Goal: Task Accomplishment & Management: Manage account settings

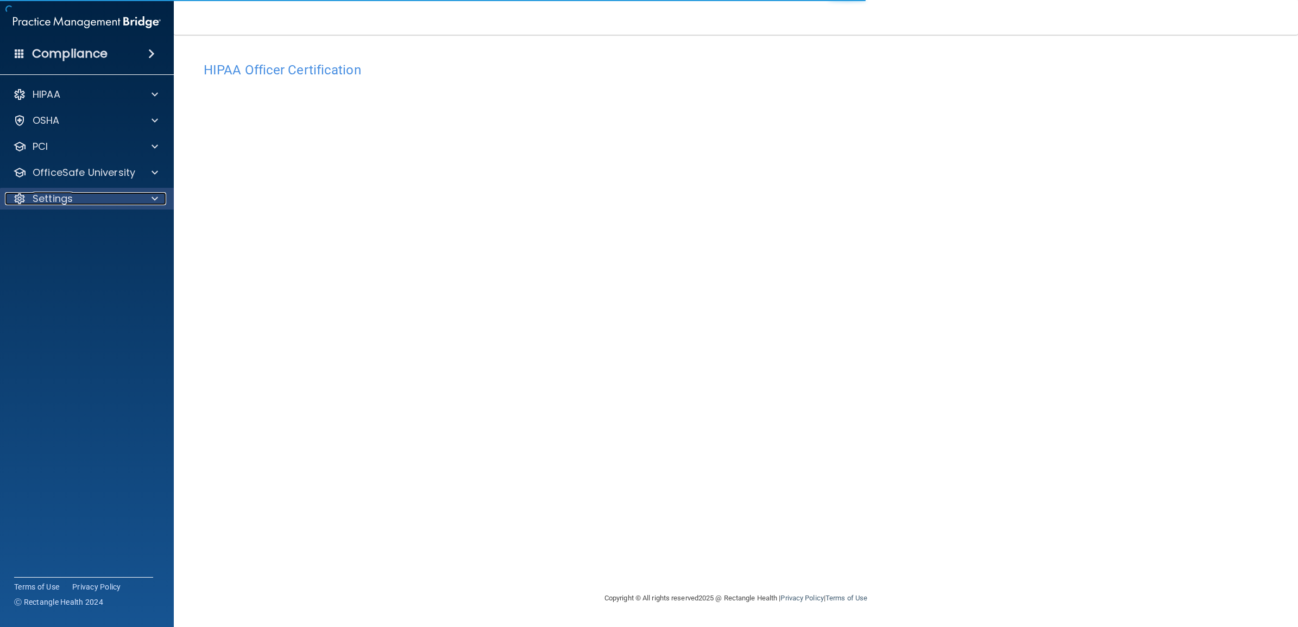
click at [96, 198] on div "Settings" at bounding box center [72, 198] width 135 height 13
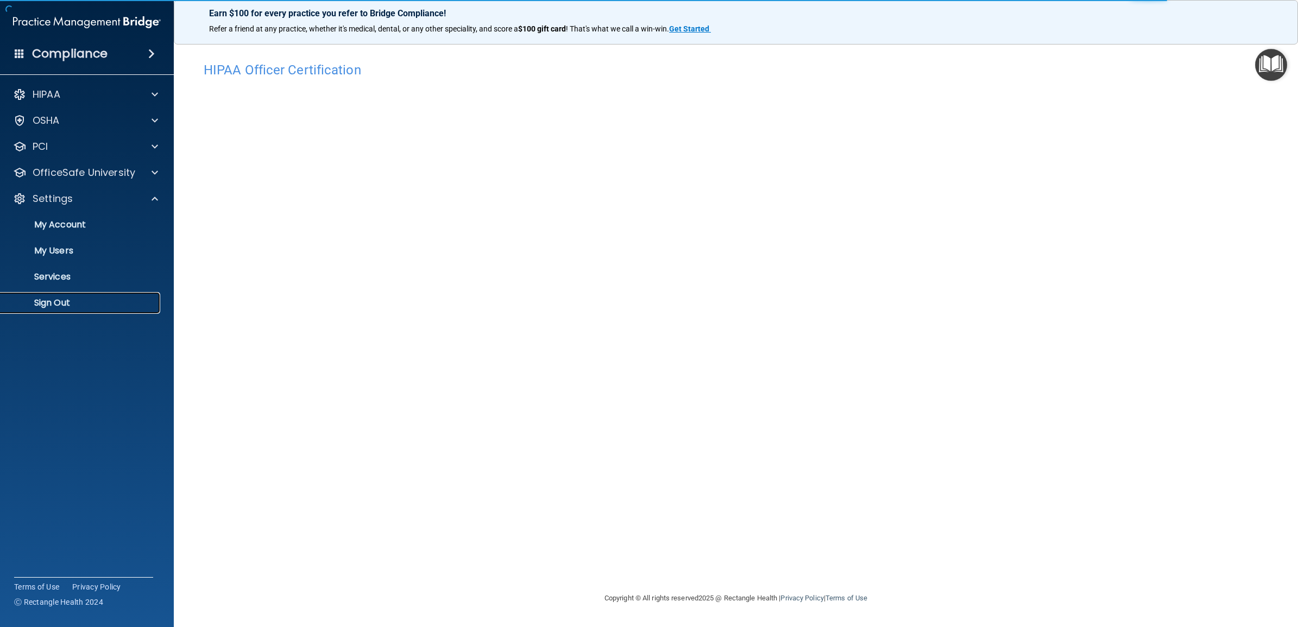
click at [64, 301] on p "Sign Out" at bounding box center [81, 303] width 148 height 11
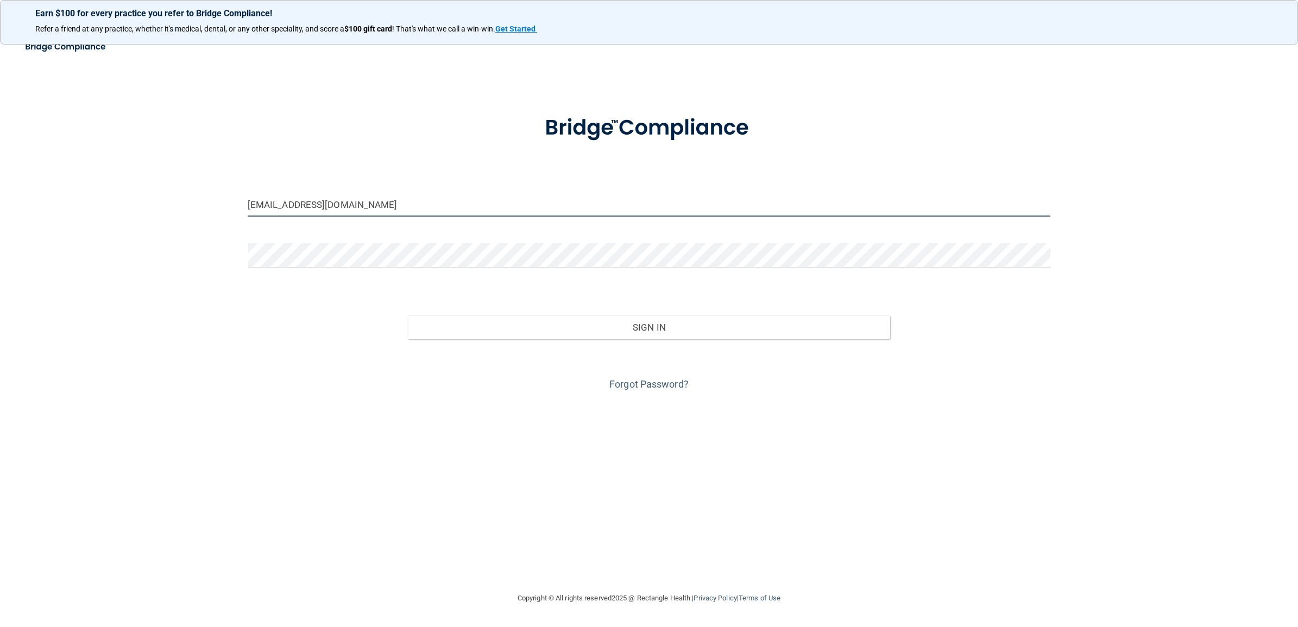
drag, startPoint x: 393, startPoint y: 200, endPoint x: 226, endPoint y: 201, distance: 166.7
click at [226, 201] on div "[EMAIL_ADDRESS][DOMAIN_NAME] Invalid email/password. You don't have permission …" at bounding box center [649, 314] width 1255 height 536
paste input "rbo-beBright@beB"
type input "[EMAIL_ADDRESS][DOMAIN_NAME]"
click at [207, 249] on div "[EMAIL_ADDRESS][DOMAIN_NAME] Invalid email/password. You don't have permission …" at bounding box center [649, 314] width 1255 height 536
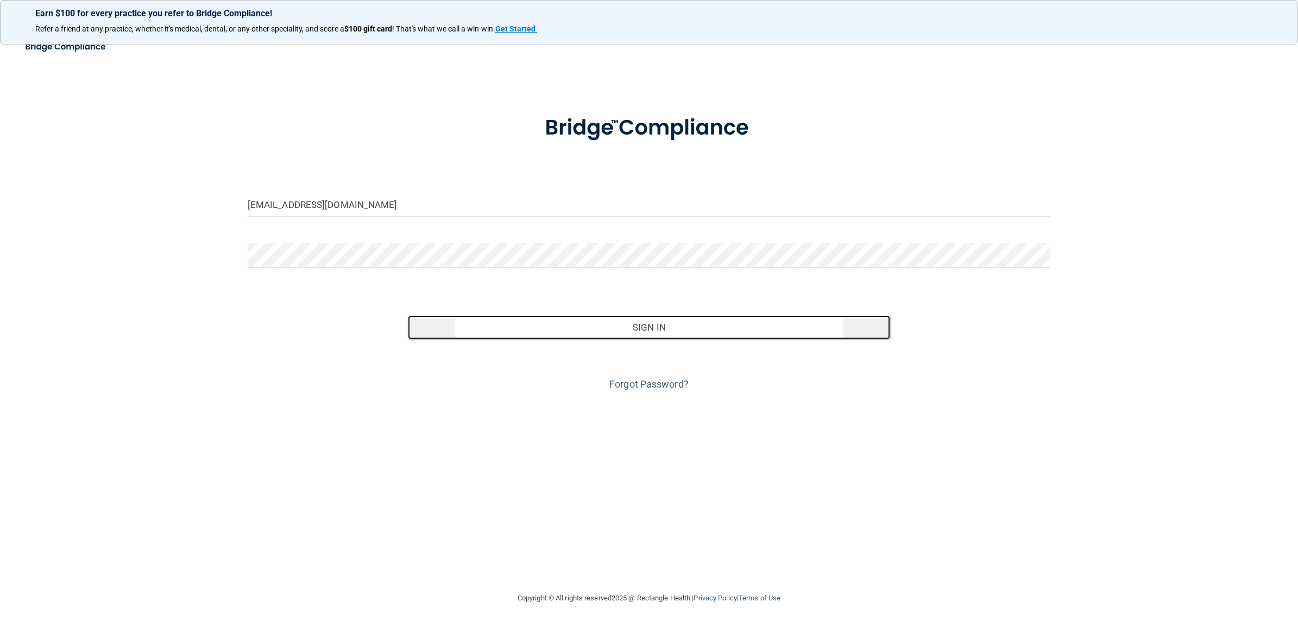
click at [651, 330] on button "Sign In" at bounding box center [649, 328] width 482 height 24
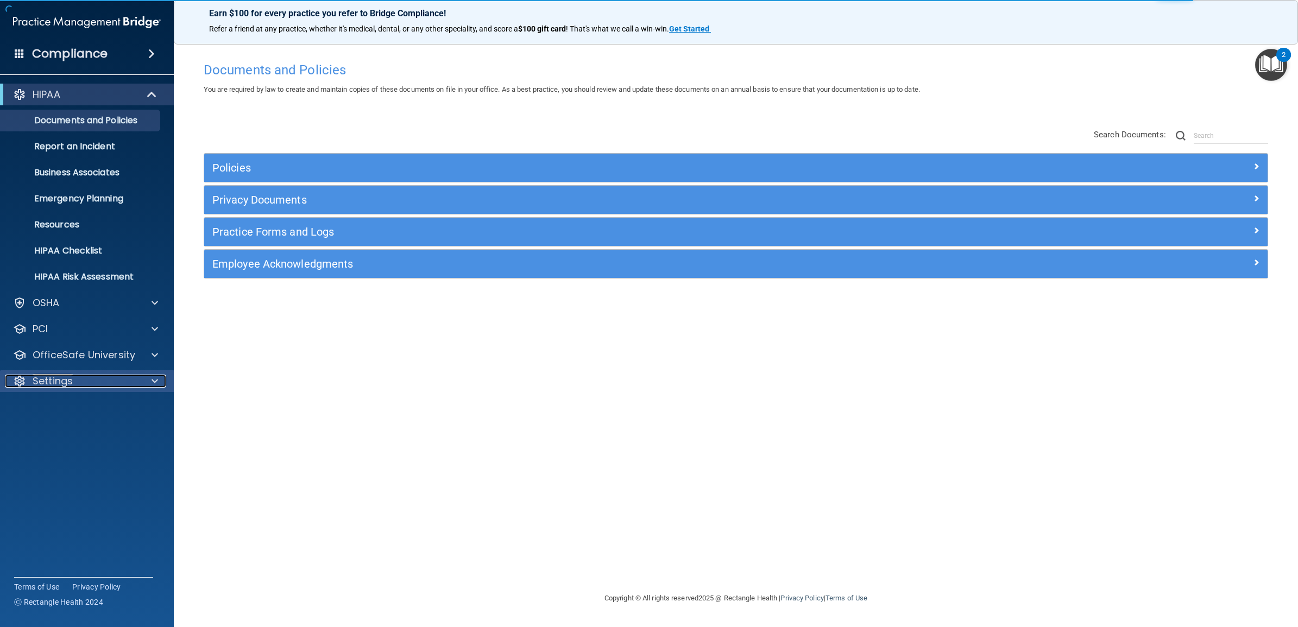
click at [64, 382] on p "Settings" at bounding box center [53, 381] width 40 height 13
click at [60, 428] on p "My Users" at bounding box center [81, 433] width 148 height 11
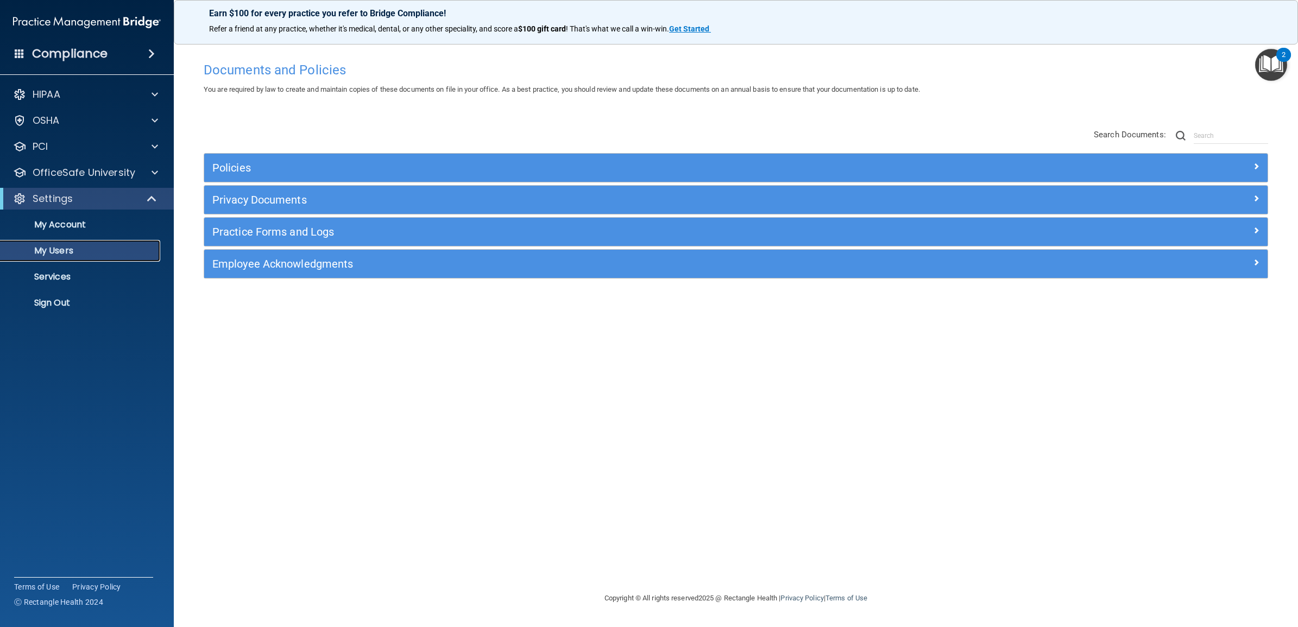
select select "20"
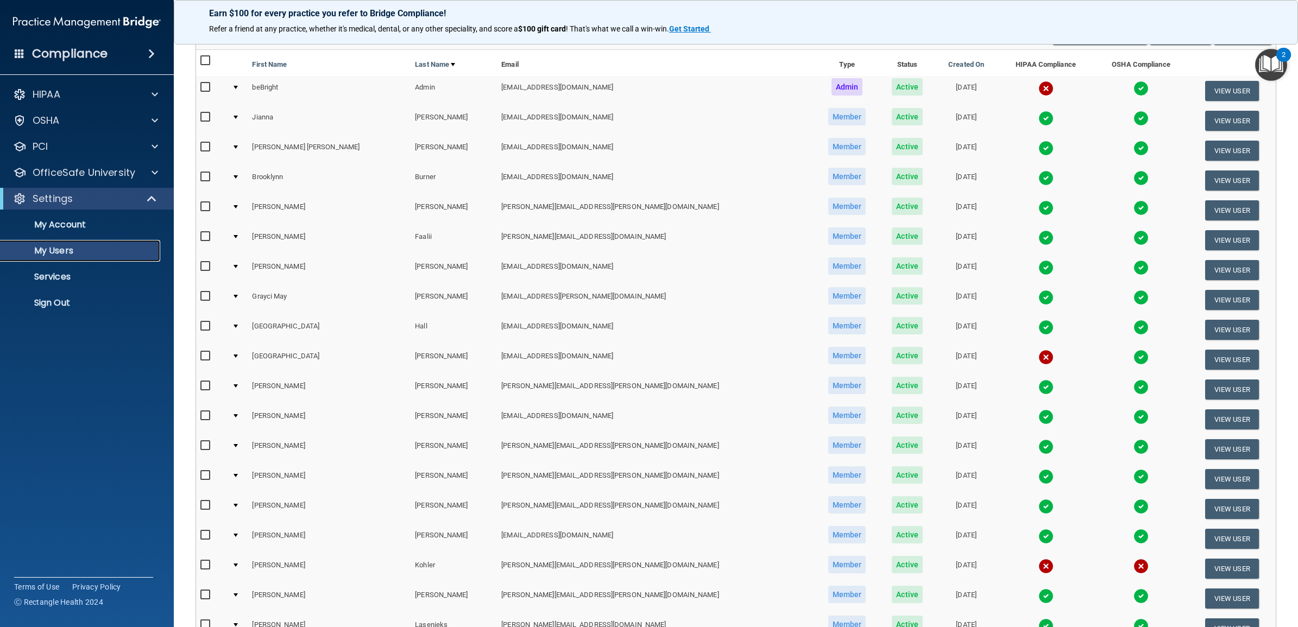
scroll to position [204, 0]
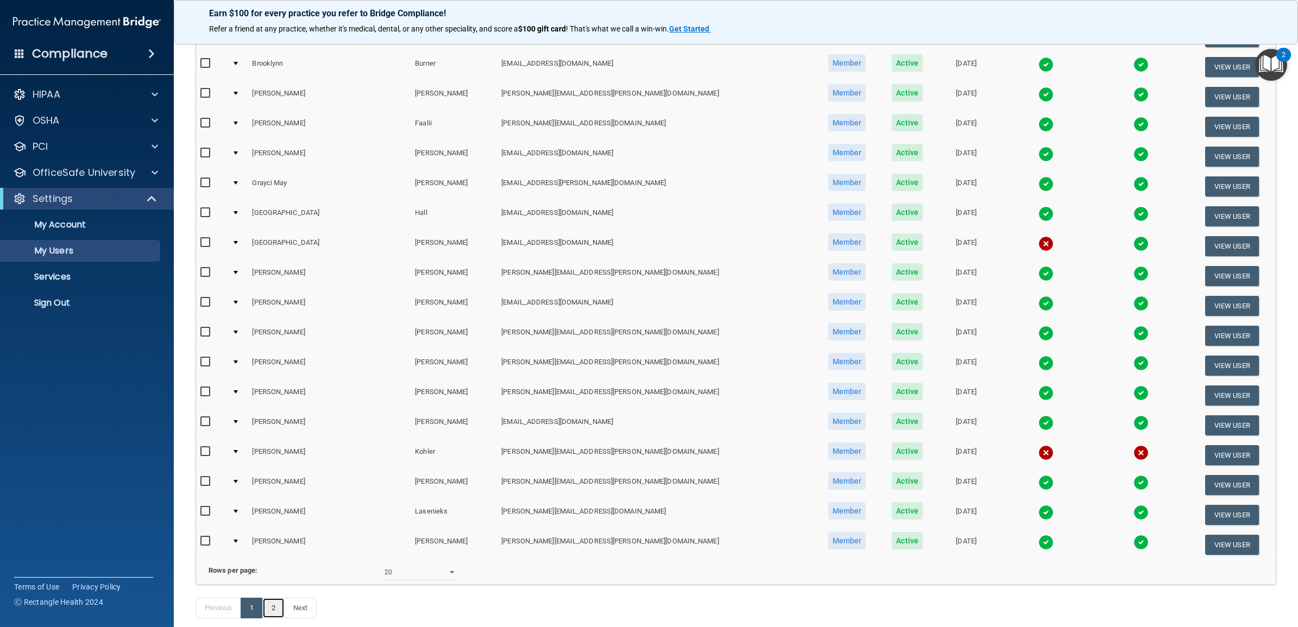
drag, startPoint x: 273, startPoint y: 622, endPoint x: 279, endPoint y: 615, distance: 9.2
click at [273, 619] on link "2" at bounding box center [273, 608] width 22 height 21
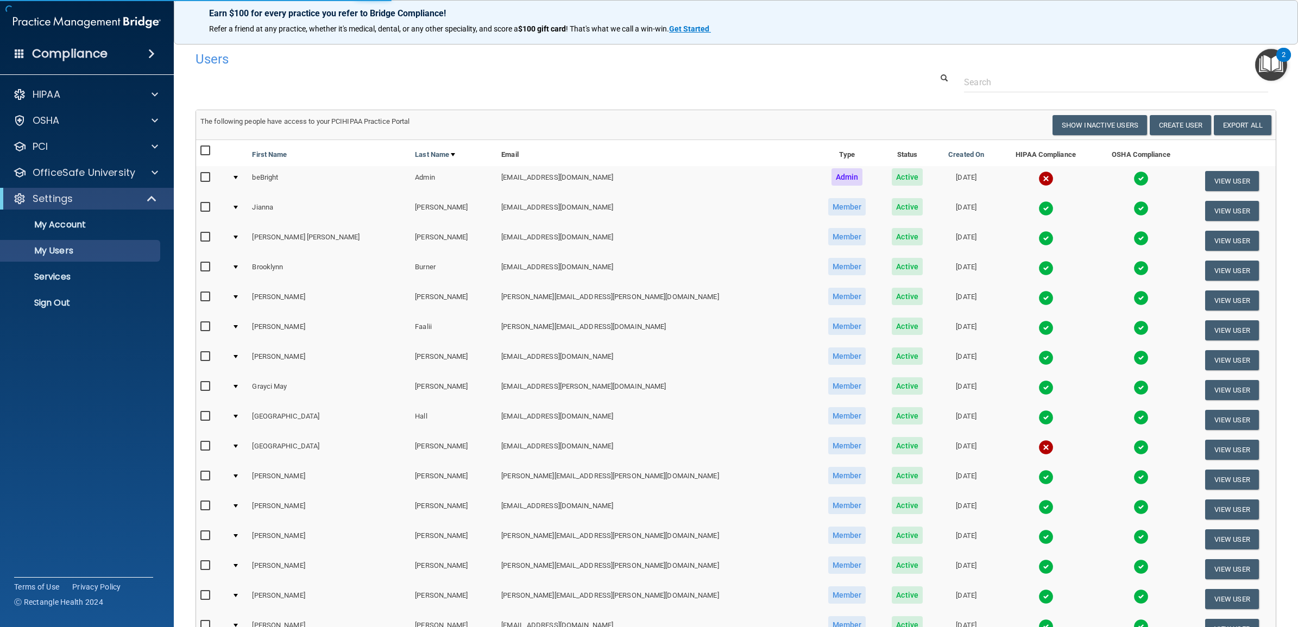
select select "20"
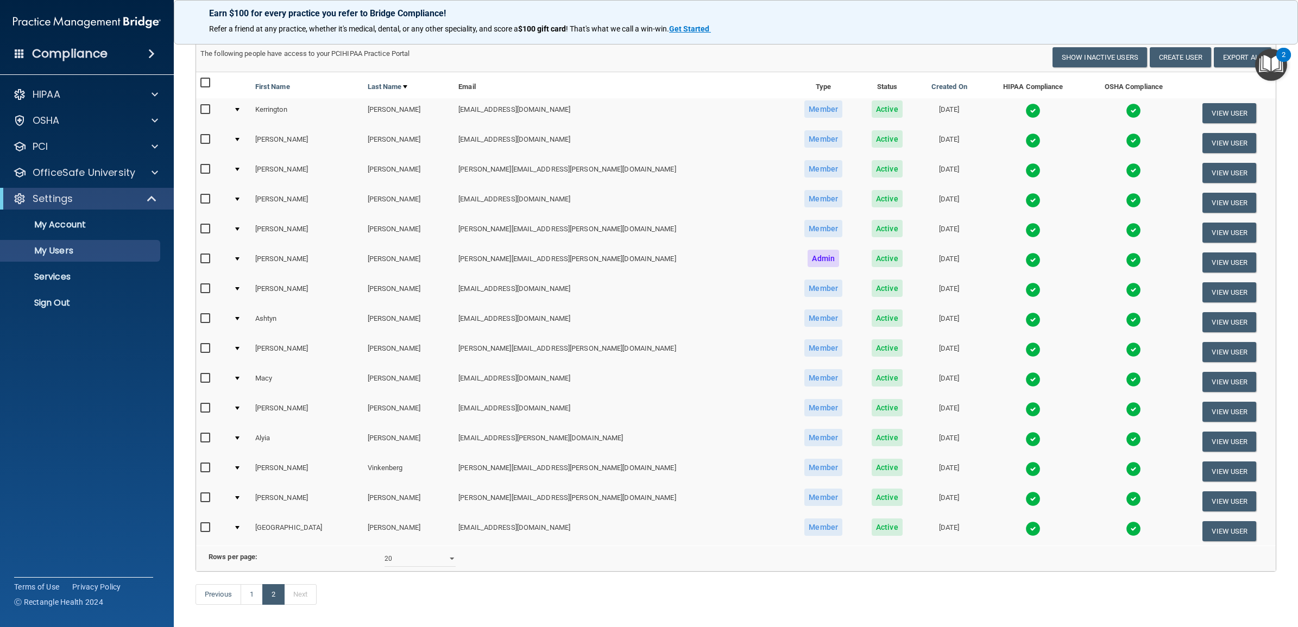
scroll to position [123, 0]
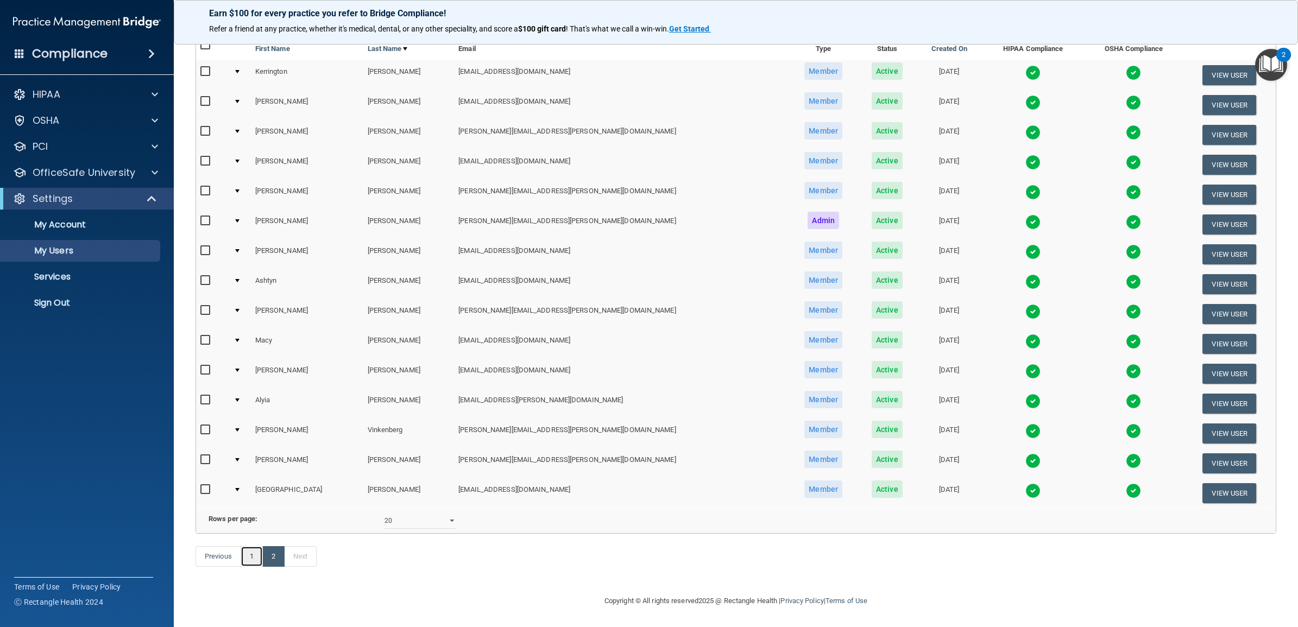
click at [254, 562] on link "1" at bounding box center [252, 556] width 22 height 21
select select "20"
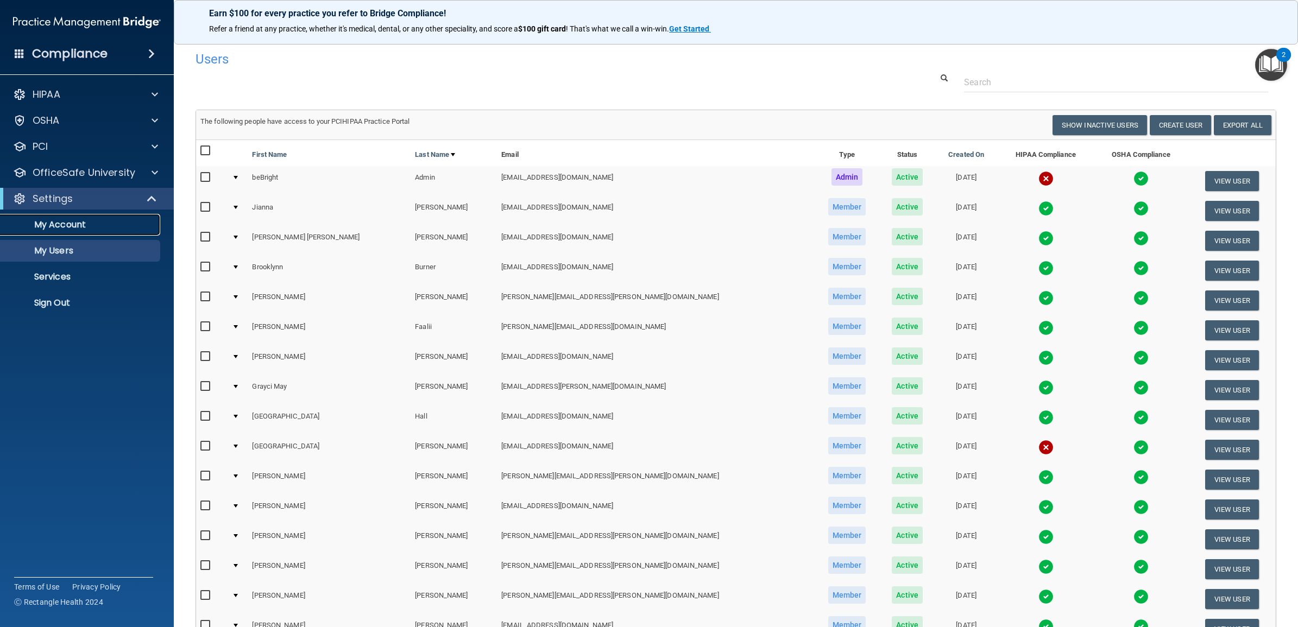
click at [98, 225] on p "My Account" at bounding box center [81, 224] width 148 height 11
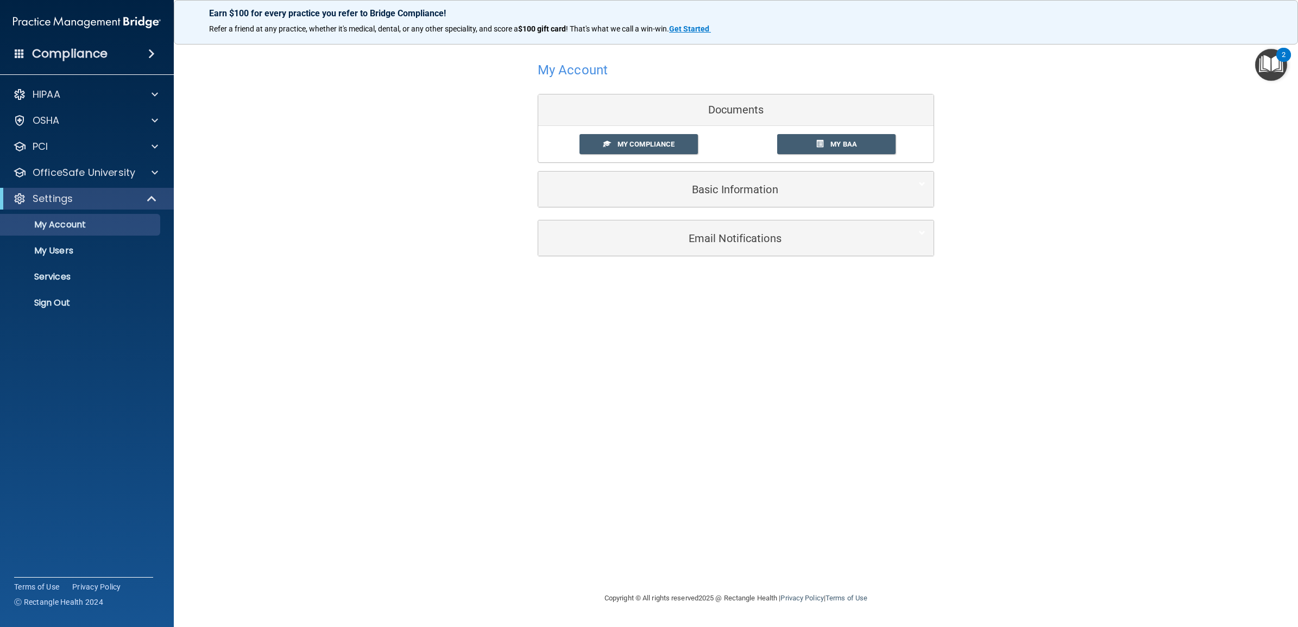
click at [1266, 25] on div "Refer a friend at any practice, whether it's medical, dental, or any other spec…" at bounding box center [736, 29] width 1080 height 11
click at [1108, 72] on div "My Account Documents My Compliance My Compliance My BAA Basic Information Full …" at bounding box center [736, 157] width 1081 height 223
click at [701, 30] on strong "Get Started" at bounding box center [689, 28] width 40 height 9
click at [142, 52] on div "Compliance" at bounding box center [87, 54] width 174 height 24
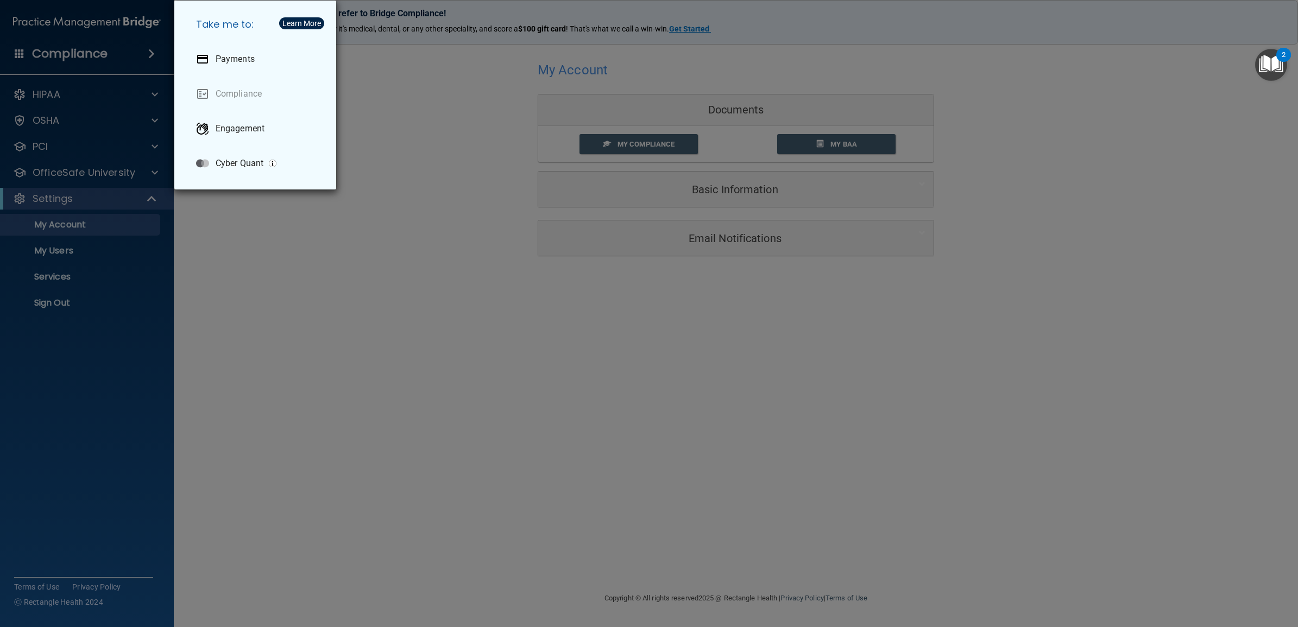
click at [152, 53] on div "Take me to: Payments Compliance Engagement Cyber Quant" at bounding box center [649, 313] width 1298 height 627
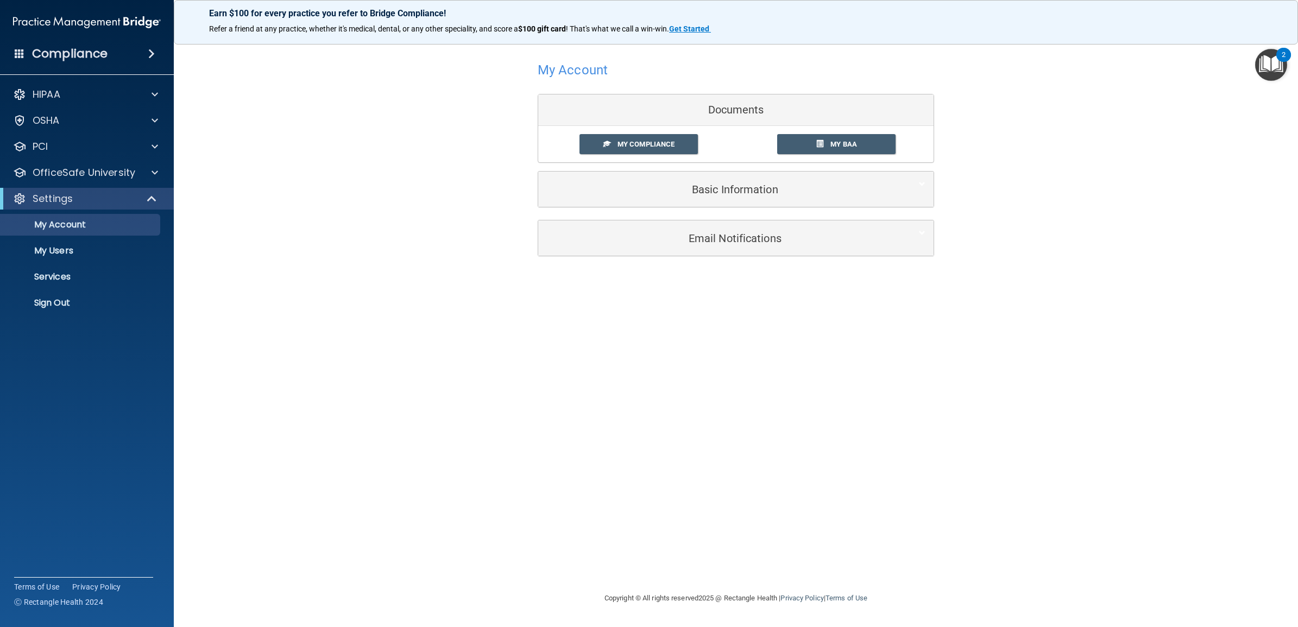
click at [17, 50] on span at bounding box center [20, 53] width 10 height 10
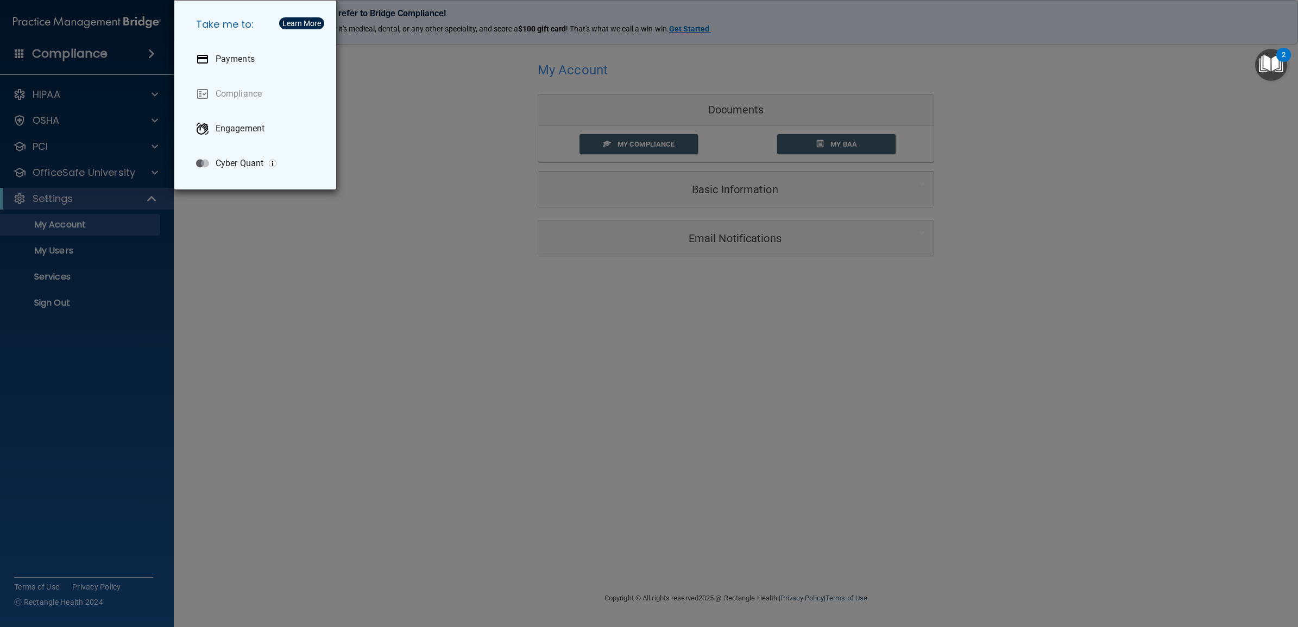
click at [90, 174] on div "Take me to: Payments Compliance Engagement Cyber Quant" at bounding box center [649, 313] width 1298 height 627
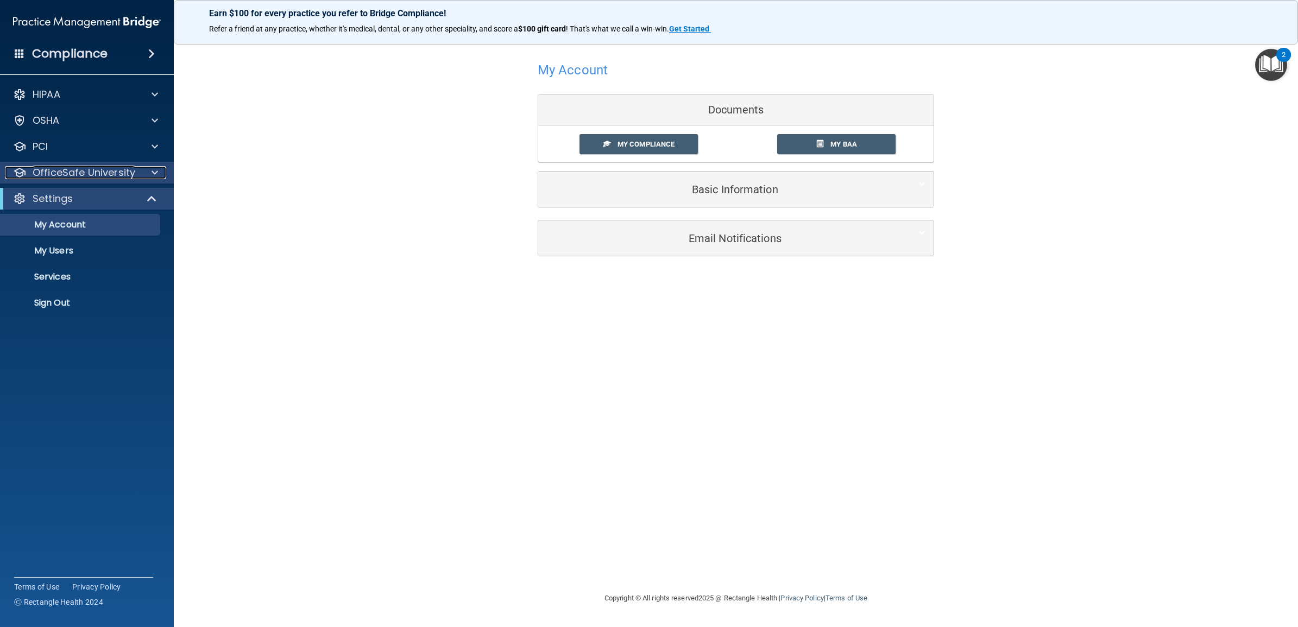
click at [152, 170] on span at bounding box center [155, 172] width 7 height 13
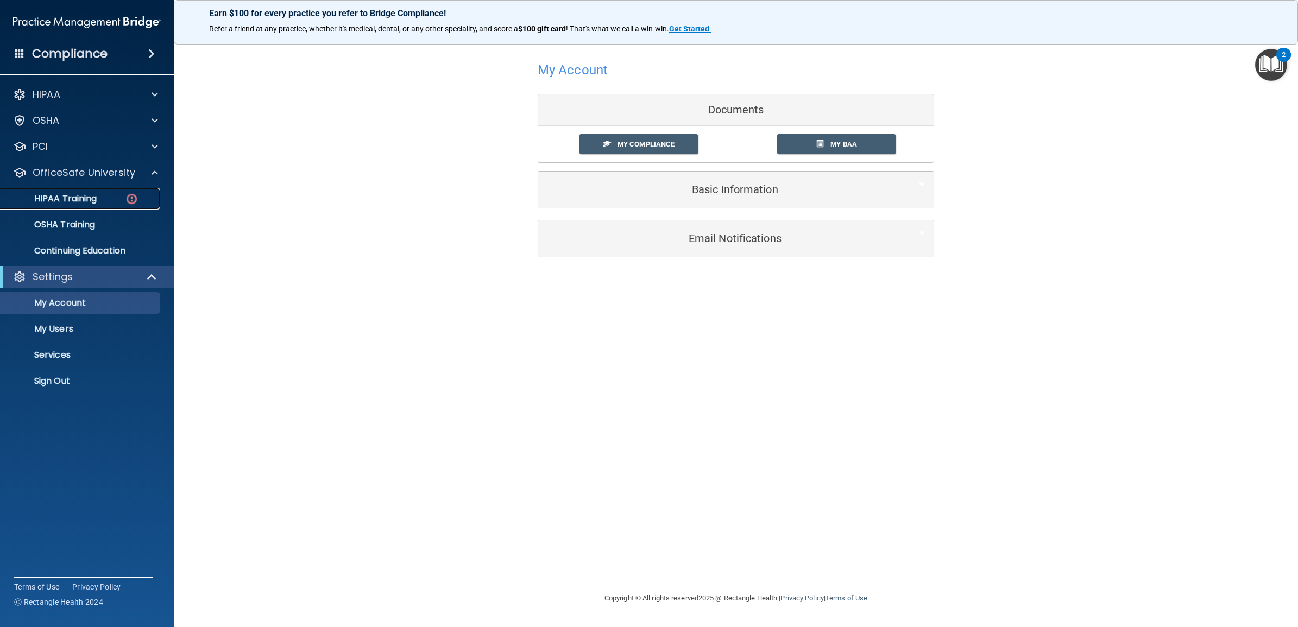
click at [137, 197] on img at bounding box center [132, 199] width 14 height 14
